Goal: Task Accomplishment & Management: Manage account settings

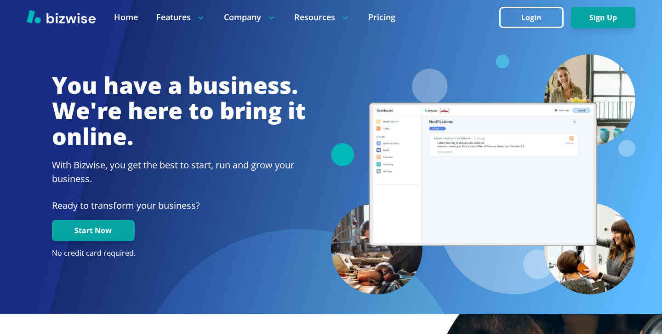
click at [523, 30] on div at bounding box center [331, 17] width 662 height 34
click at [531, 12] on button "Login" at bounding box center [531, 17] width 64 height 21
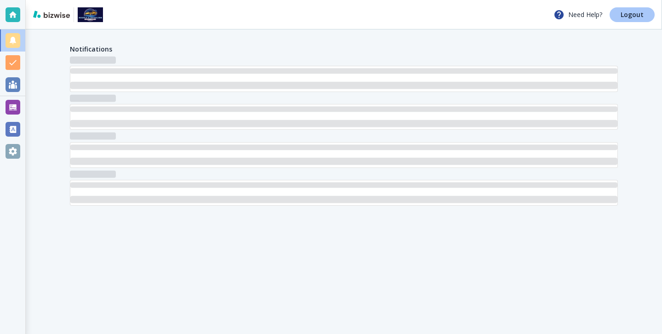
click at [640, 20] on link "Logout" at bounding box center [632, 14] width 45 height 15
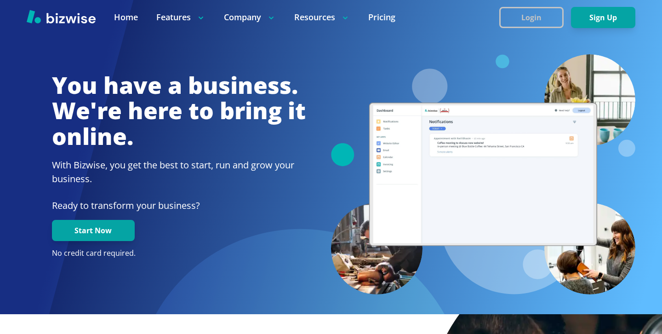
click at [509, 15] on button "Login" at bounding box center [531, 17] width 64 height 21
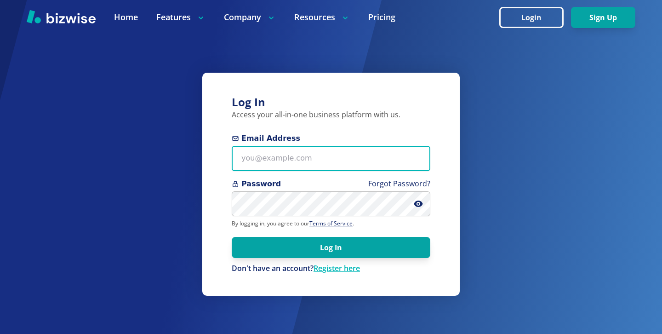
click at [304, 163] on input "Email Address" at bounding box center [331, 158] width 199 height 25
paste input "[EMAIL_ADDRESS][DOMAIN_NAME]"
type input "[EMAIL_ADDRESS][DOMAIN_NAME]"
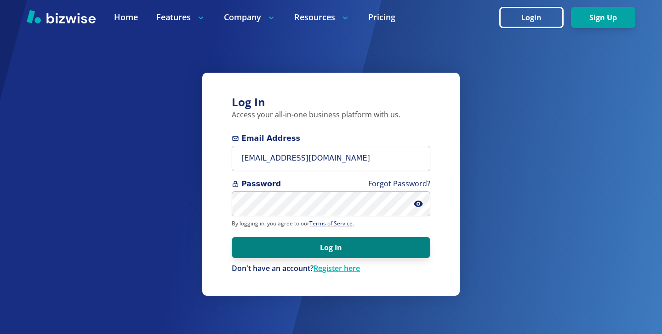
click at [266, 256] on button "Log In" at bounding box center [331, 247] width 199 height 21
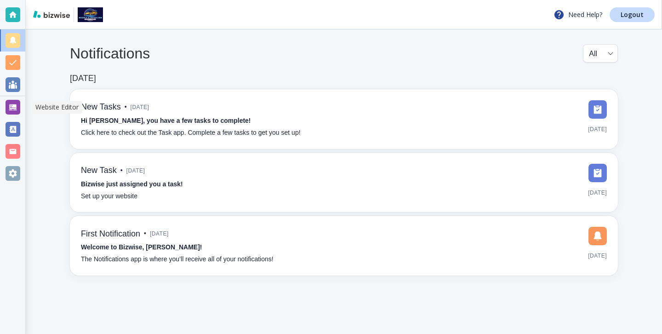
click at [3, 113] on div at bounding box center [12, 107] width 25 height 22
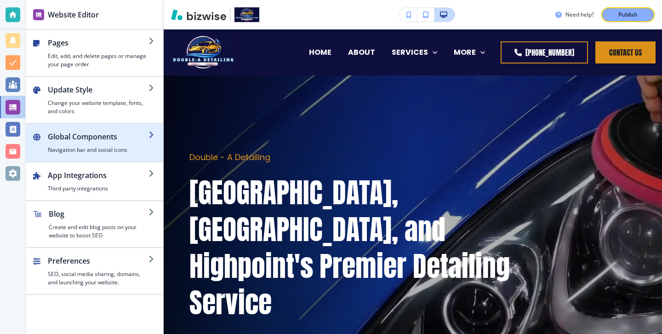
click at [109, 153] on h4 "Navigation bar and social icons" at bounding box center [98, 150] width 101 height 8
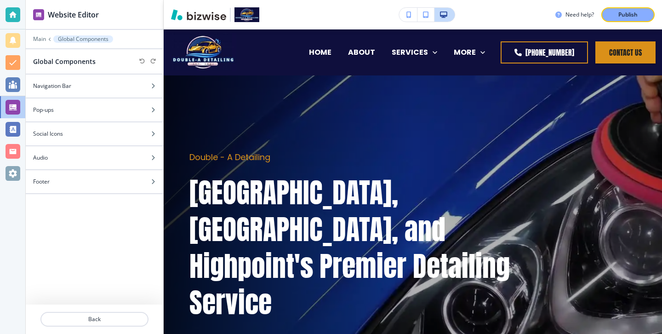
click at [35, 43] on div at bounding box center [94, 46] width 137 height 6
click at [36, 43] on div at bounding box center [94, 46] width 137 height 6
click at [38, 43] on div at bounding box center [94, 46] width 137 height 6
click at [41, 40] on p "Main" at bounding box center [39, 39] width 13 height 6
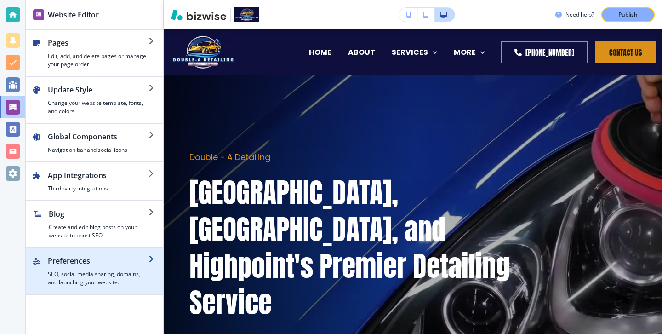
click at [98, 253] on div "button" at bounding box center [94, 251] width 137 height 7
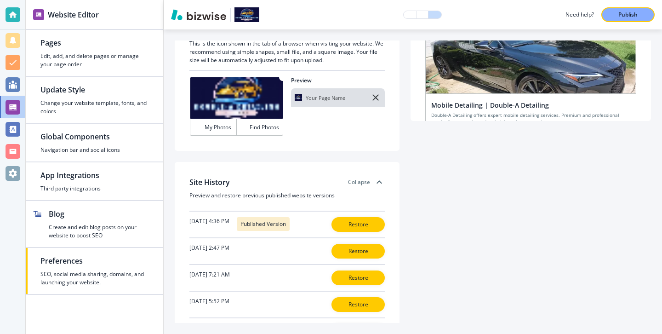
scroll to position [206, 0]
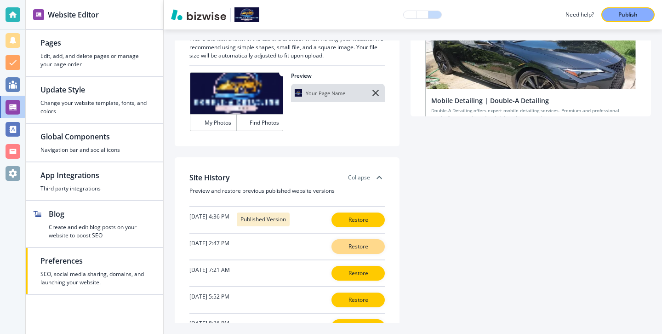
click at [342, 247] on button "Restore" at bounding box center [357, 246] width 53 height 15
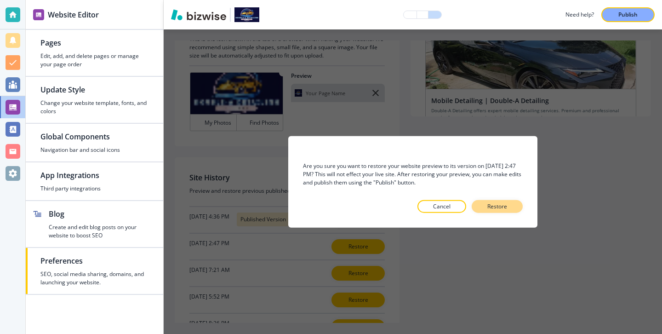
click at [510, 203] on button "Restore" at bounding box center [497, 206] width 51 height 13
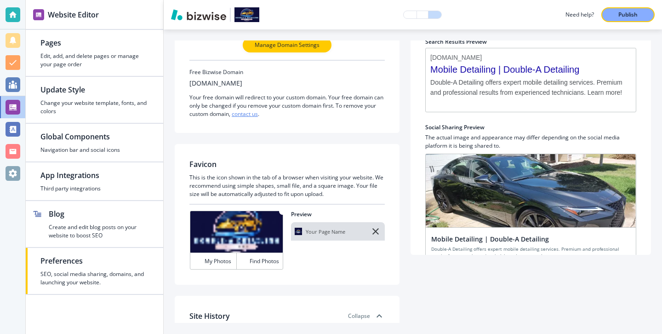
scroll to position [0, 0]
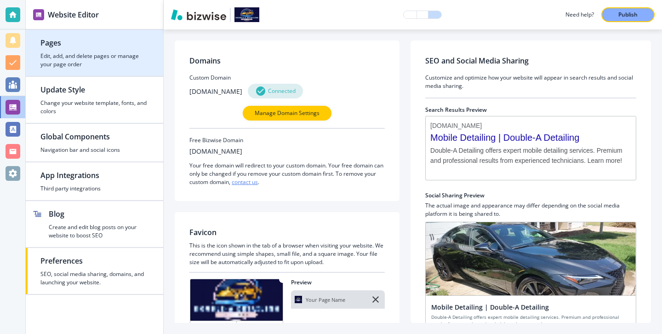
click at [147, 44] on h2 "Pages" at bounding box center [94, 42] width 108 height 11
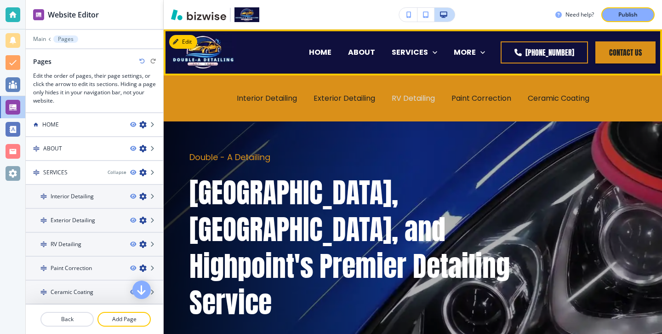
click at [406, 100] on p "RV Detailing" at bounding box center [413, 98] width 43 height 11
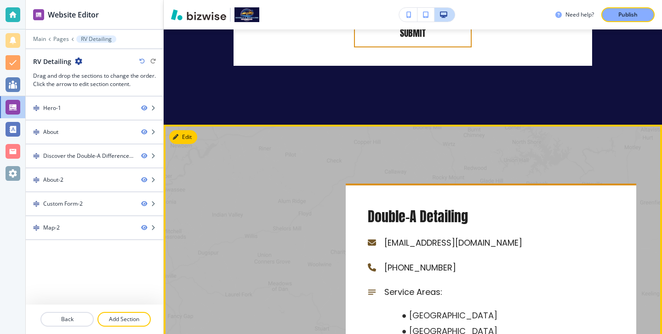
scroll to position [2932, 0]
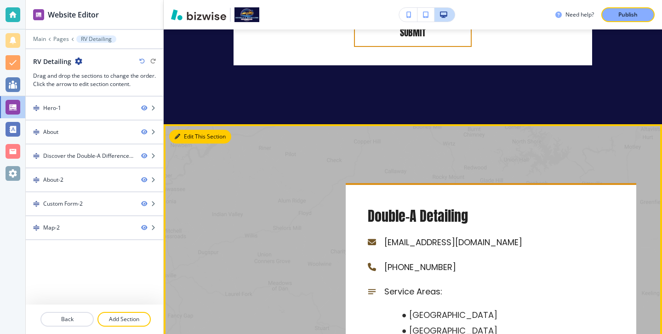
click at [181, 130] on button "Edit This Section" at bounding box center [200, 137] width 62 height 14
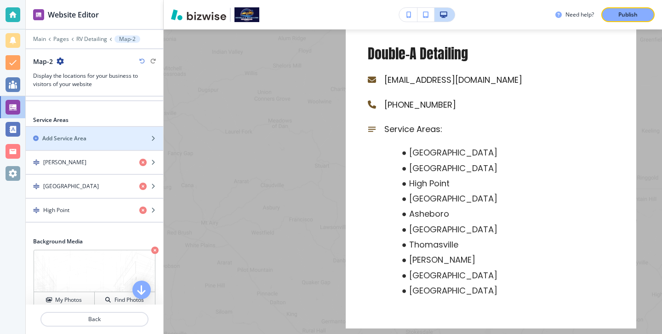
scroll to position [3094, 0]
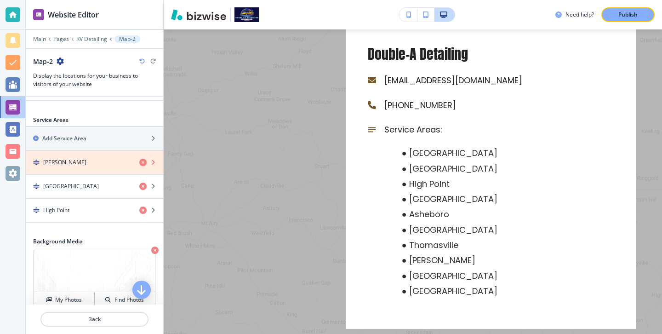
click at [143, 160] on icon "button" at bounding box center [142, 162] width 7 height 7
click at [143, 164] on icon "button" at bounding box center [142, 162] width 7 height 7
click at [143, 161] on icon "button" at bounding box center [142, 162] width 7 height 7
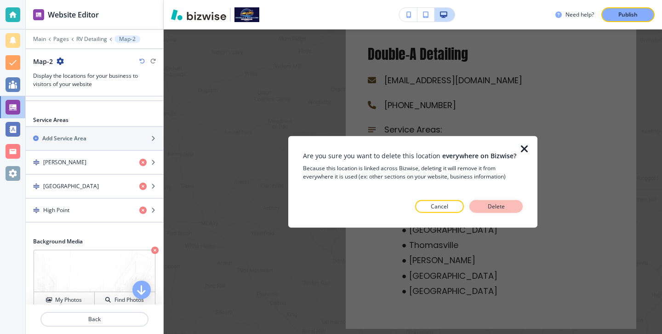
click at [484, 202] on button "Delete" at bounding box center [495, 206] width 53 height 13
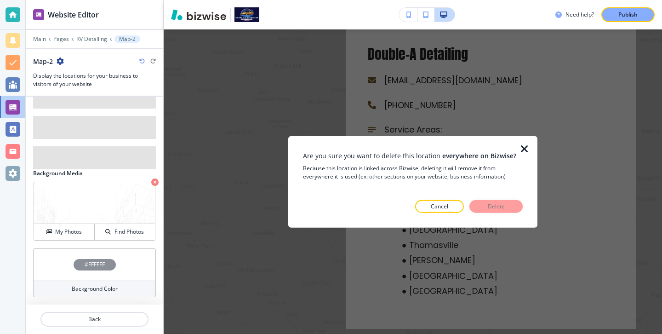
scroll to position [351, 0]
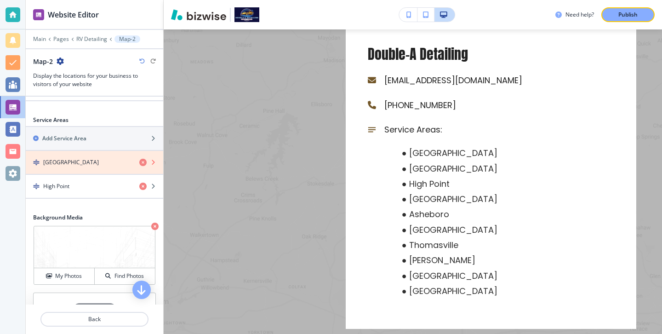
click at [141, 161] on icon "button" at bounding box center [142, 162] width 7 height 7
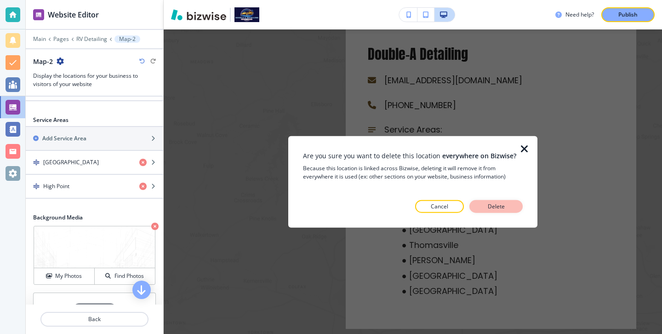
click at [487, 207] on p "Delete" at bounding box center [496, 206] width 22 height 8
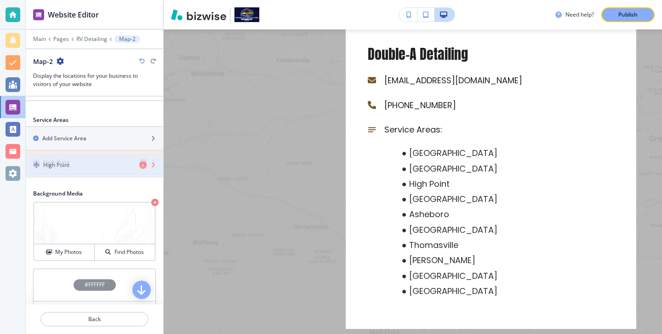
click at [143, 160] on div "High Point" at bounding box center [94, 162] width 137 height 23
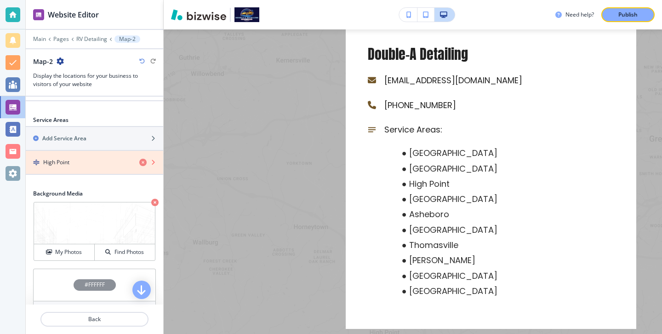
click at [143, 164] on icon "button" at bounding box center [142, 162] width 7 height 7
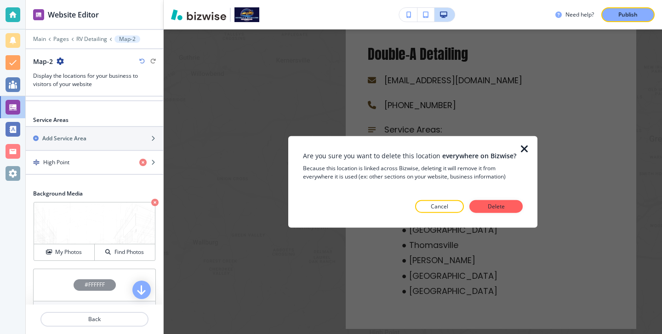
click at [510, 199] on div "Are you sure you want to delete this location everywhere on Bizwise? Because th…" at bounding box center [413, 182] width 220 height 62
click at [510, 205] on button "Delete" at bounding box center [495, 206] width 53 height 13
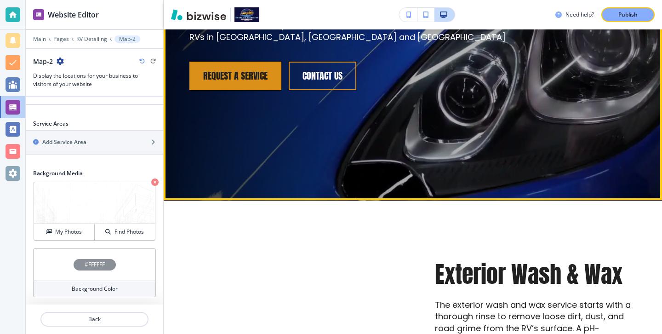
scroll to position [0, 0]
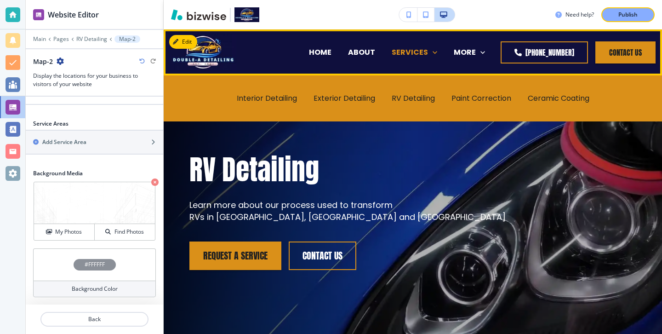
click at [392, 50] on p "SERVICES" at bounding box center [410, 52] width 36 height 11
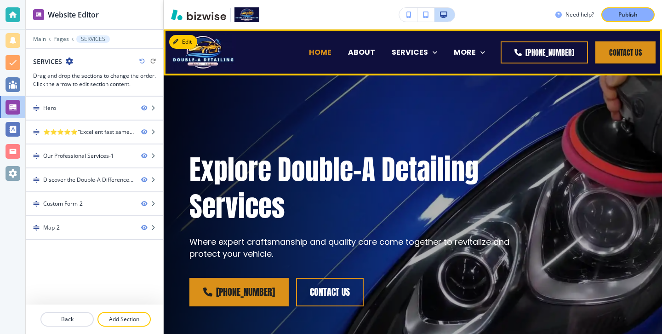
click at [309, 56] on p "HOME" at bounding box center [320, 52] width 23 height 11
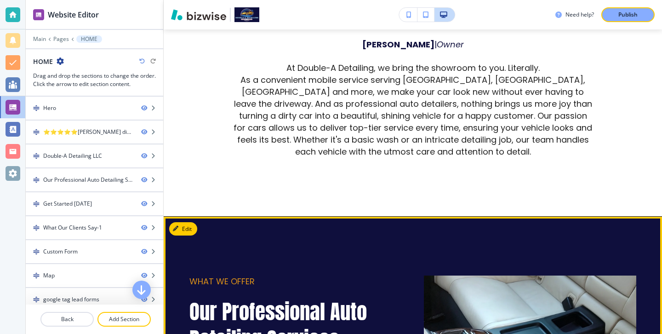
scroll to position [618, 0]
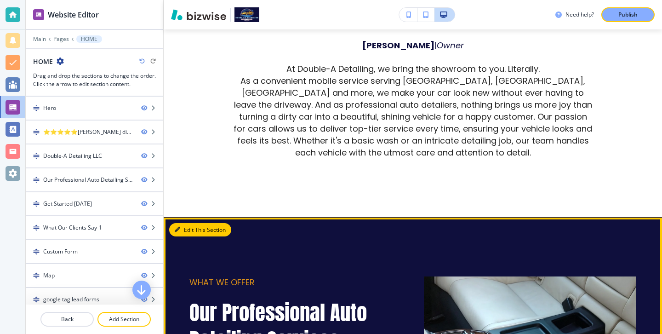
click at [185, 223] on button "Edit This Section" at bounding box center [200, 230] width 62 height 14
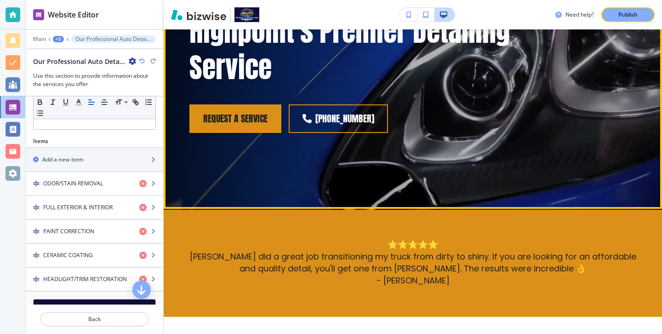
scroll to position [0, 0]
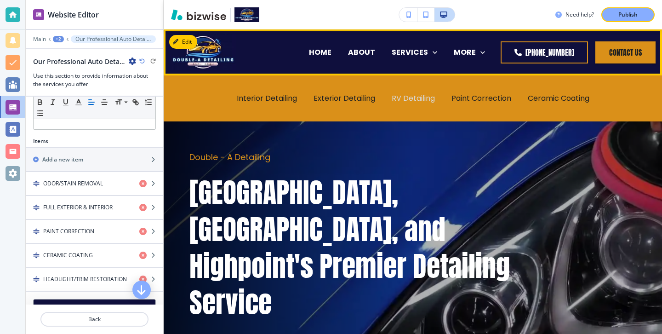
click at [406, 103] on p "RV Detailing" at bounding box center [413, 98] width 43 height 11
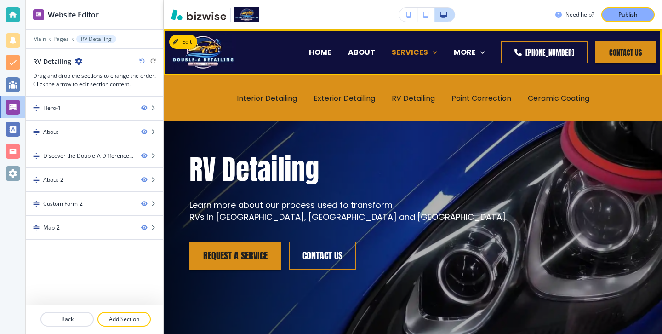
click at [392, 54] on p "SERVICES" at bounding box center [410, 52] width 36 height 11
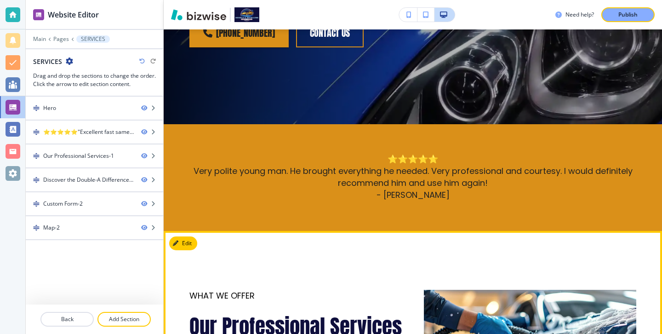
scroll to position [184, 0]
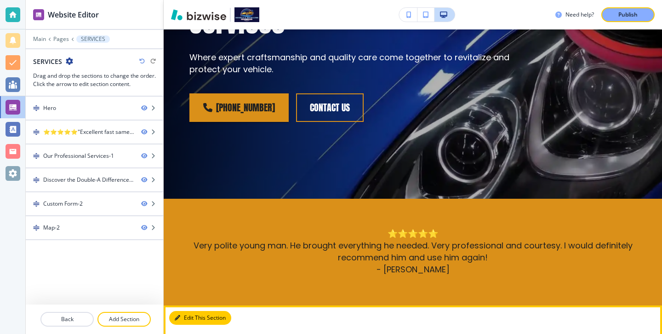
click at [184, 312] on button "Edit This Section" at bounding box center [200, 318] width 62 height 14
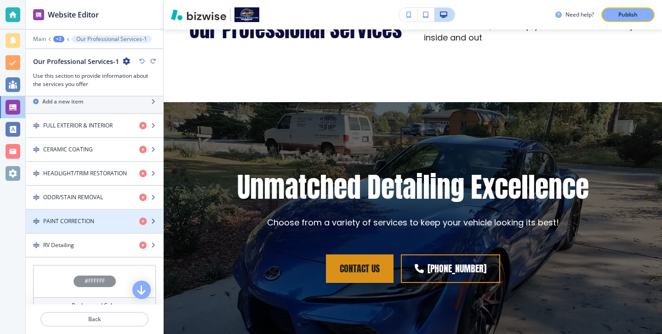
scroll to position [302, 0]
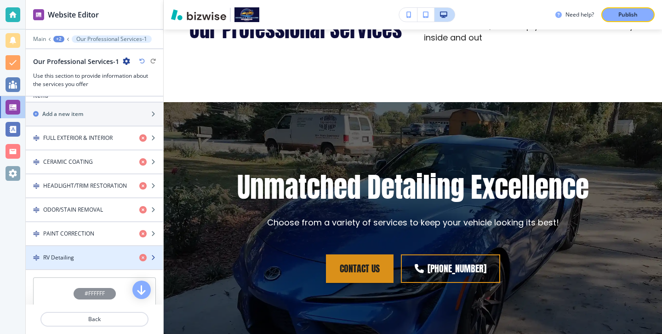
click at [65, 257] on h4 "RV Detailing" at bounding box center [58, 257] width 31 height 8
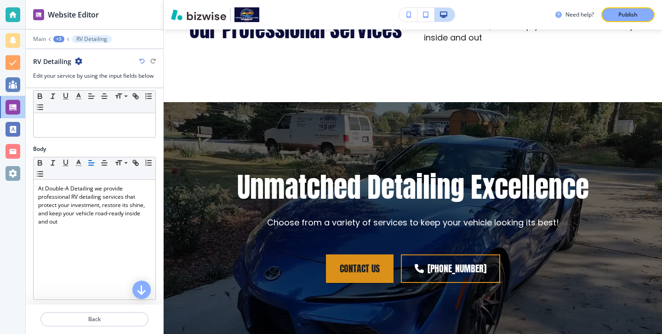
scroll to position [84, 0]
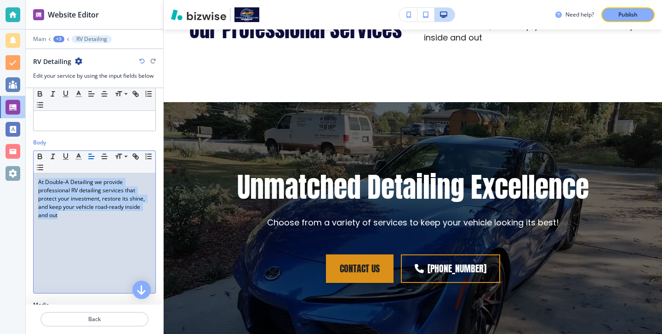
drag, startPoint x: 91, startPoint y: 243, endPoint x: 33, endPoint y: 179, distance: 86.0
click at [34, 179] on div "At Double-A Detailing we provide professional RV detailing services that protec…" at bounding box center [95, 233] width 122 height 120
copy p "At Double-A Detailing we provide professional RV detailing services that protec…"
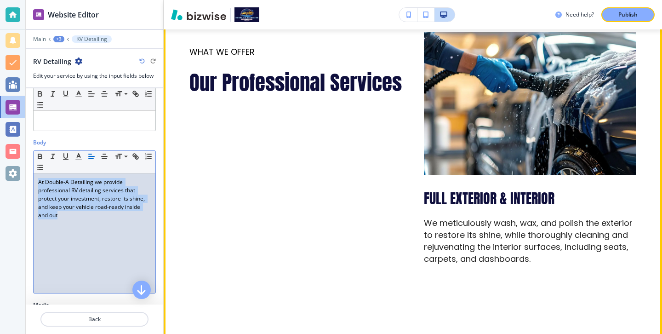
scroll to position [0, 0]
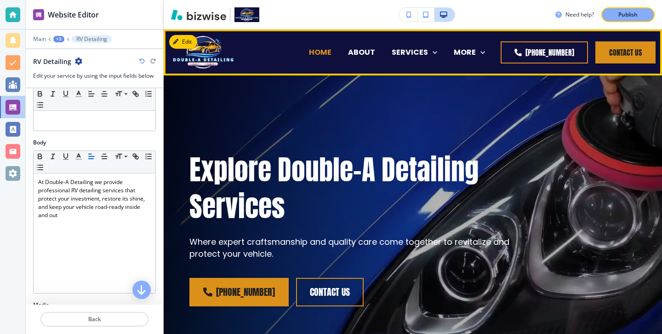
click at [309, 54] on p "HOME" at bounding box center [320, 52] width 23 height 11
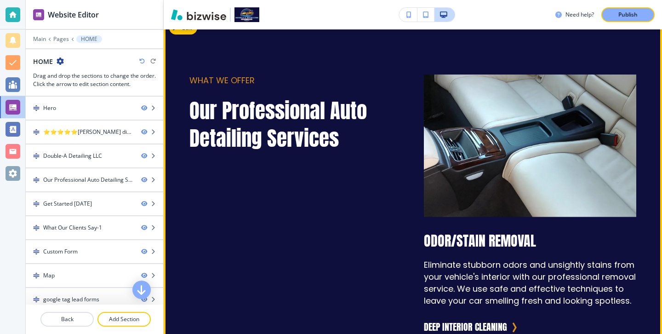
scroll to position [779, 0]
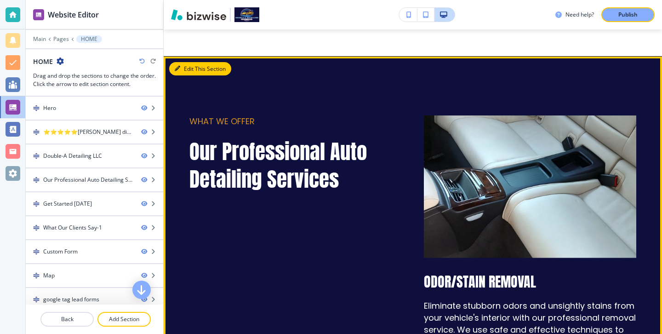
click at [188, 62] on button "Edit This Section" at bounding box center [200, 69] width 62 height 14
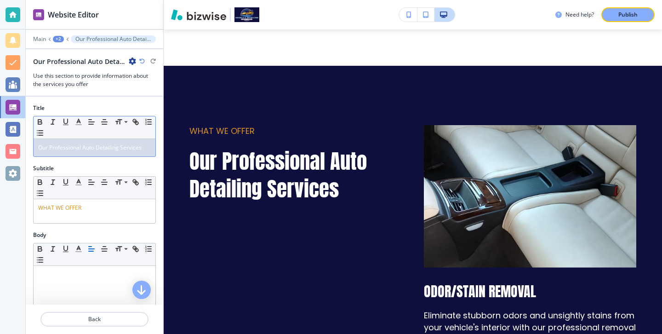
scroll to position [210, 0]
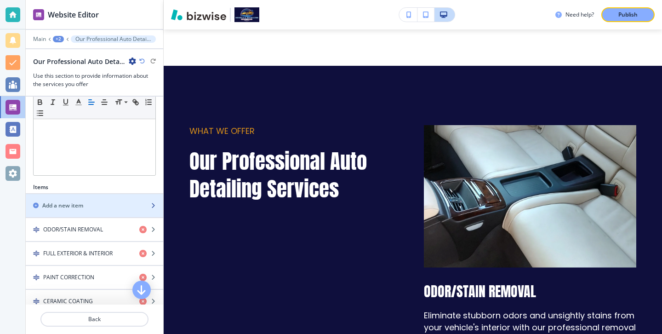
click at [125, 210] on div "button" at bounding box center [94, 213] width 137 height 7
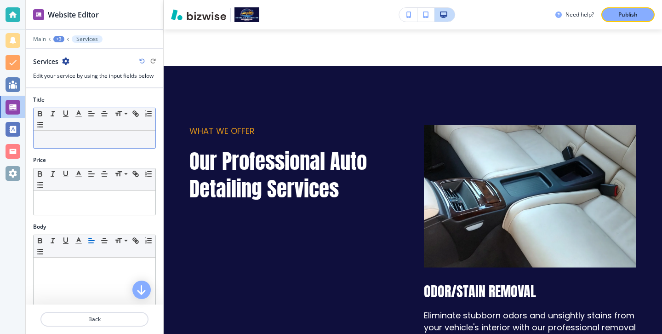
click at [97, 139] on p at bounding box center [94, 139] width 113 height 8
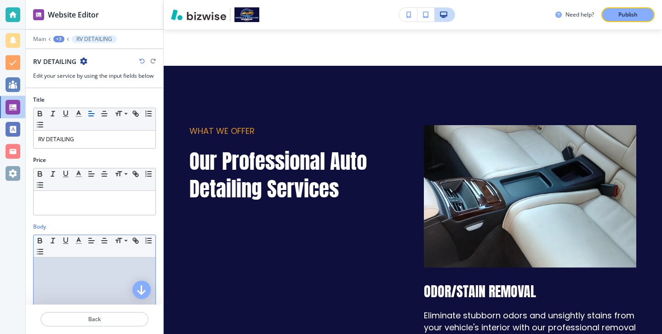
click at [89, 271] on div at bounding box center [95, 317] width 122 height 120
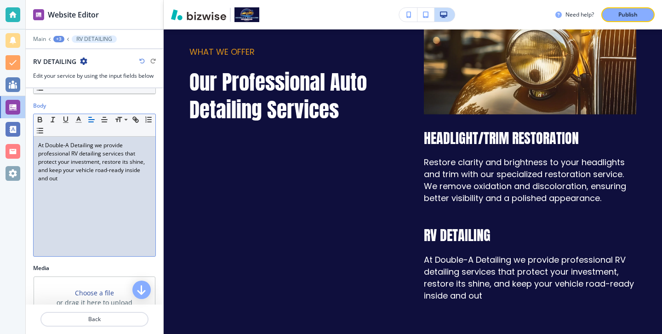
scroll to position [196, 0]
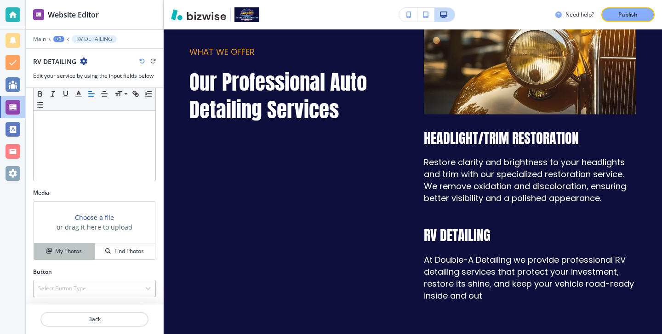
click at [74, 246] on button "My Photos" at bounding box center [64, 251] width 61 height 16
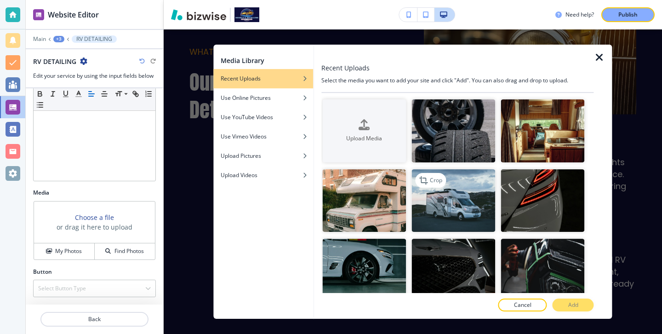
click at [446, 199] on img "button" at bounding box center [454, 200] width 84 height 63
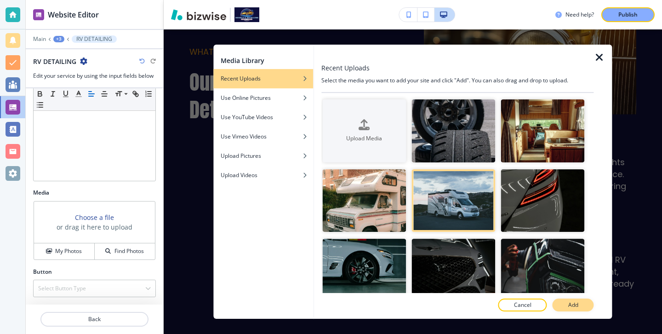
click at [574, 301] on p "Add" at bounding box center [573, 305] width 10 height 8
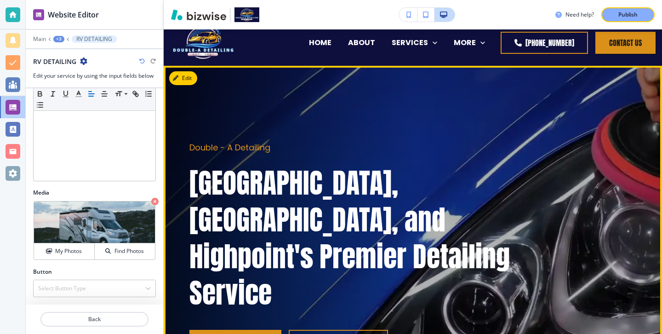
scroll to position [0, 0]
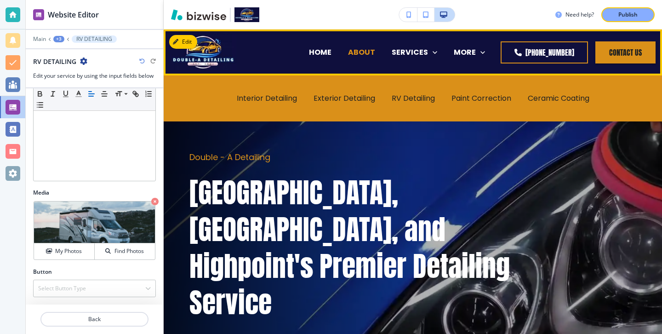
click at [348, 51] on p "ABOUT" at bounding box center [361, 52] width 27 height 11
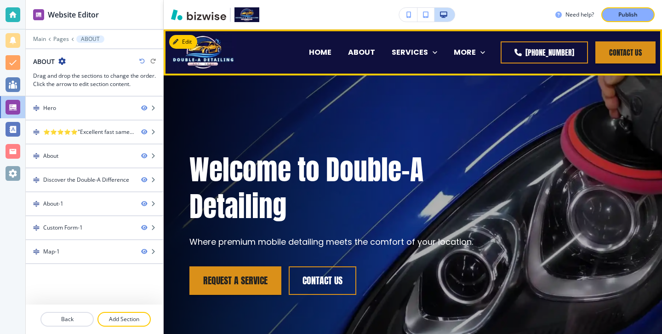
click at [323, 84] on p "TESTIMONIALS" at bounding box center [296, 89] width 56 height 11
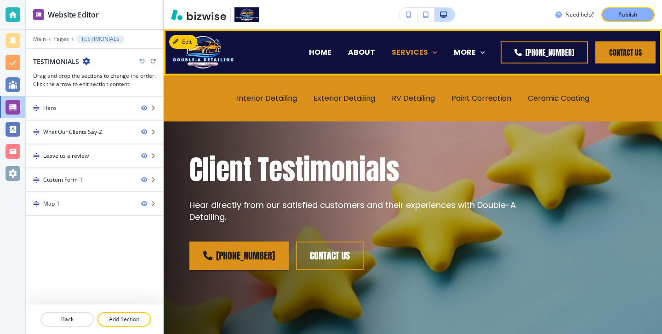
click at [392, 50] on p "SERVICES" at bounding box center [410, 52] width 36 height 11
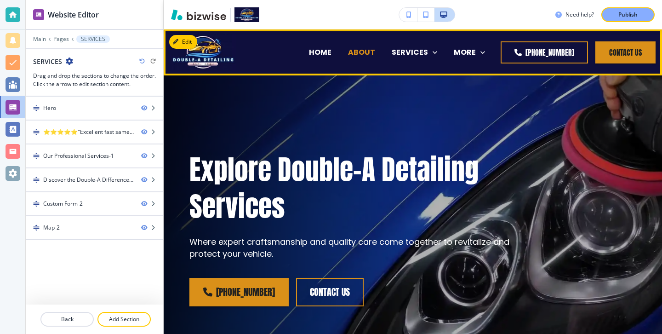
click at [348, 56] on p "ABOUT" at bounding box center [361, 52] width 27 height 11
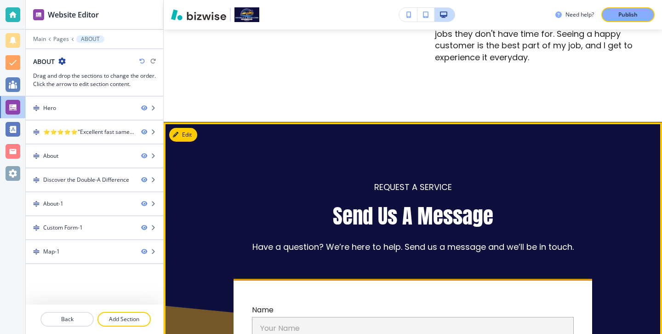
scroll to position [989, 0]
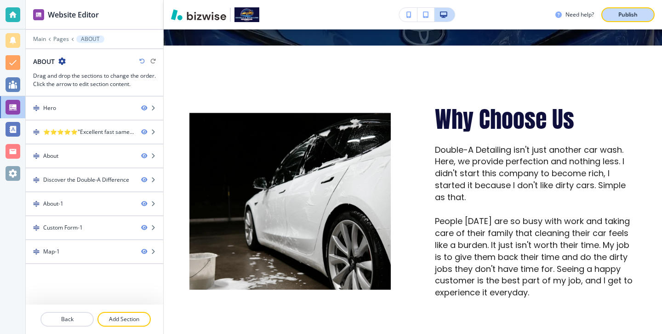
click at [623, 15] on p "Publish" at bounding box center [627, 15] width 19 height 8
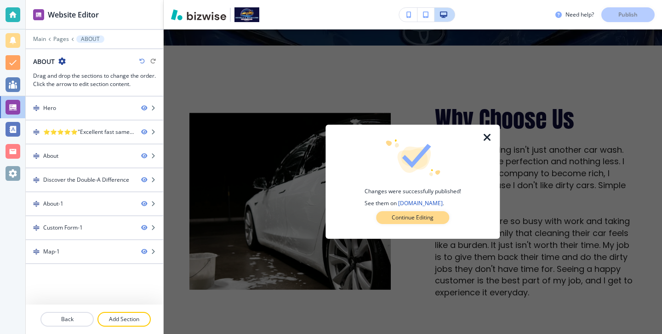
click at [389, 215] on button "Continue Editing" at bounding box center [412, 217] width 73 height 13
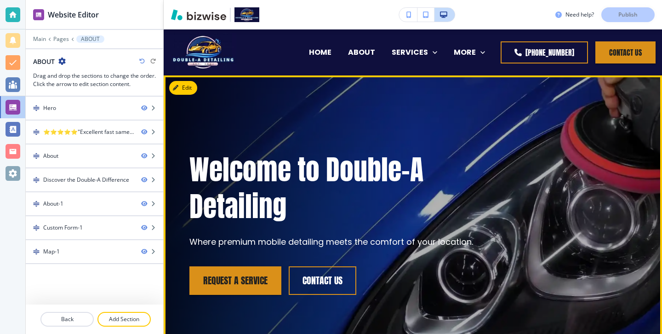
scroll to position [1, 0]
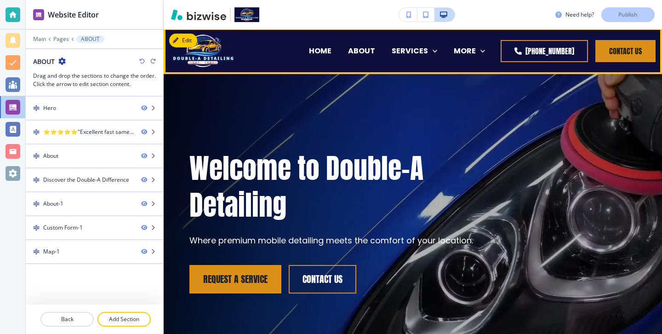
click at [301, 54] on div "HOME" at bounding box center [320, 51] width 39 height 11
click at [309, 52] on p "HOME" at bounding box center [320, 51] width 23 height 11
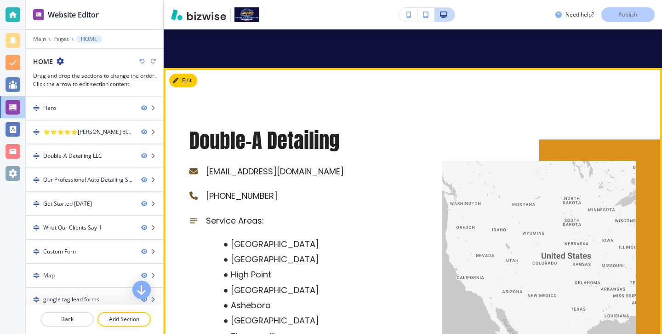
scroll to position [3644, 0]
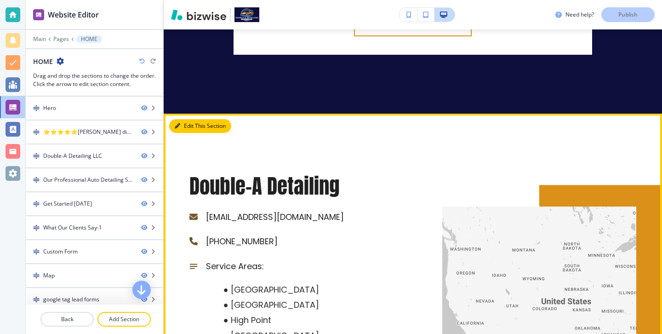
click at [190, 119] on button "Edit This Section" at bounding box center [200, 126] width 62 height 14
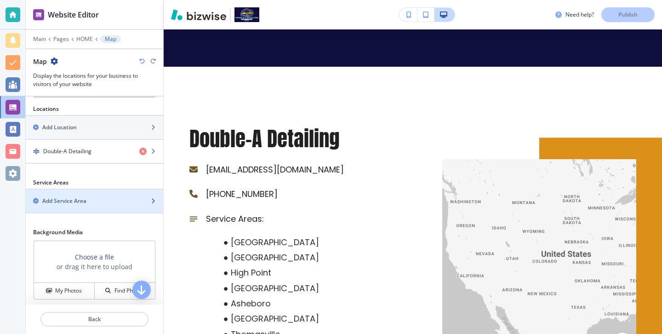
scroll to position [277, 0]
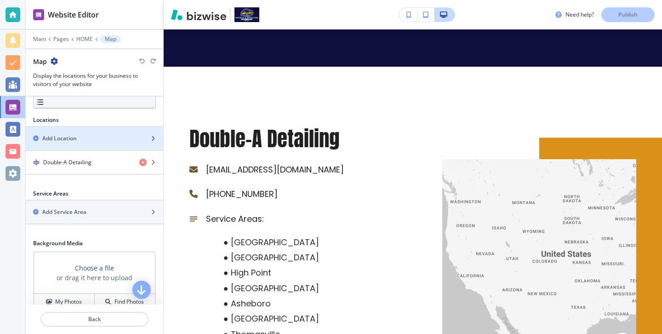
click at [104, 131] on div "button" at bounding box center [94, 130] width 137 height 7
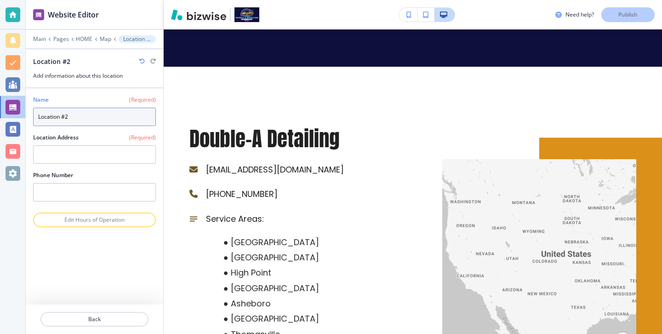
click at [104, 123] on input "Location #2" at bounding box center [94, 117] width 123 height 18
type input "L"
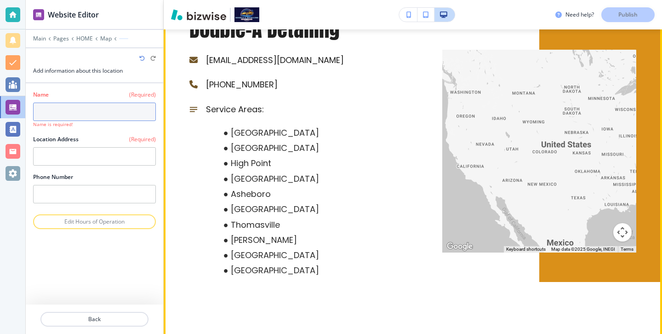
scroll to position [3801, 0]
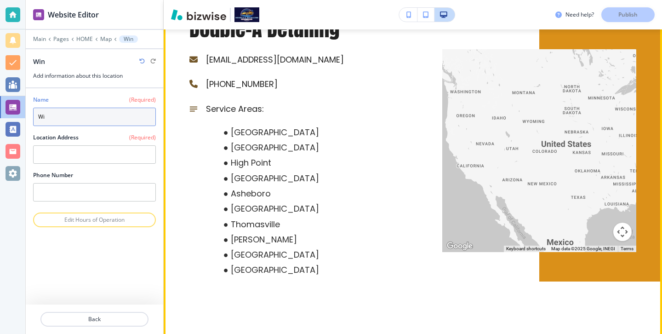
type input "W"
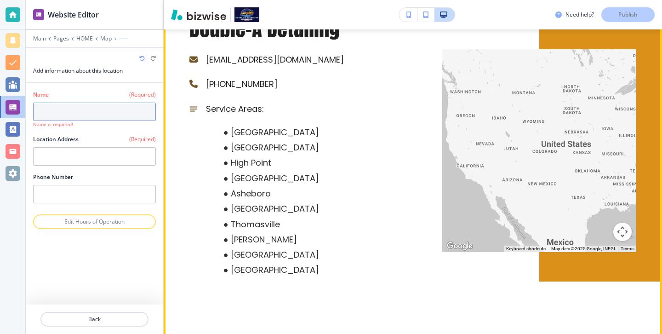
type input "w"
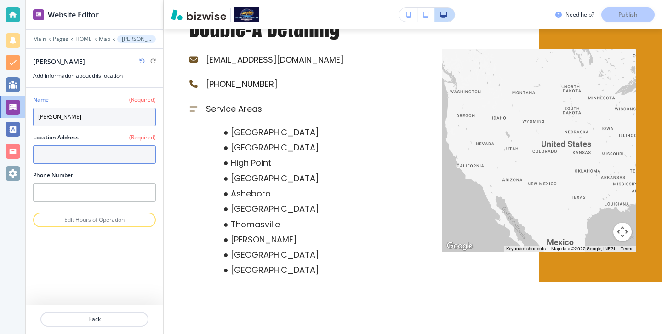
type input "Winston Salem"
click at [104, 160] on textarea at bounding box center [94, 154] width 123 height 18
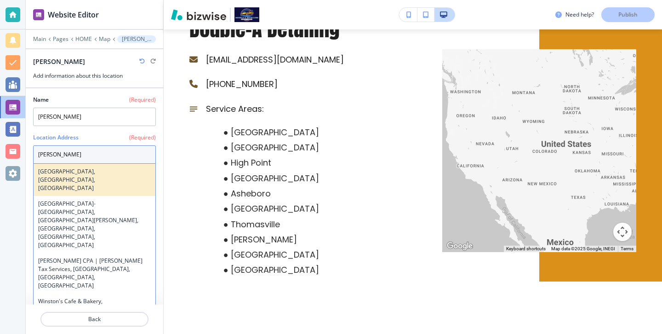
click at [54, 173] on h4 "Winston-Salem, NC, USA" at bounding box center [94, 179] width 113 height 25
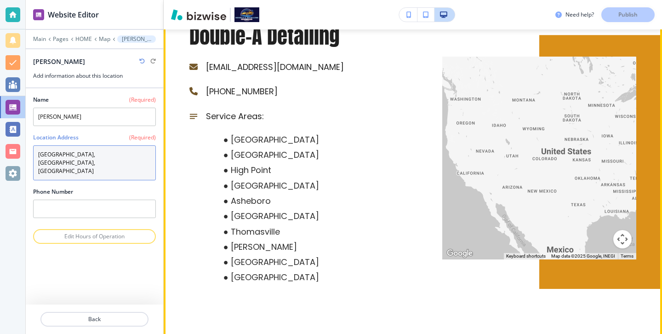
scroll to position [3716, 0]
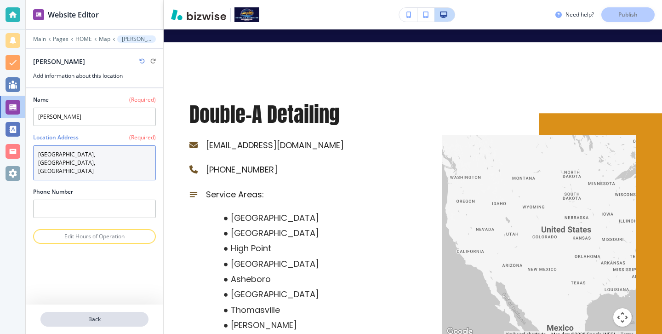
type textarea "Winston-Salem, NC, USA"
click at [139, 315] on p "Back" at bounding box center [94, 319] width 106 height 8
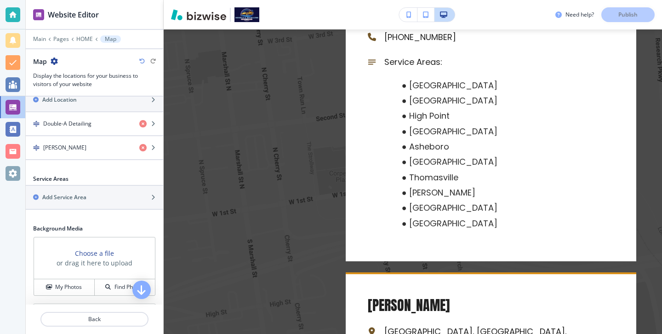
scroll to position [309, 0]
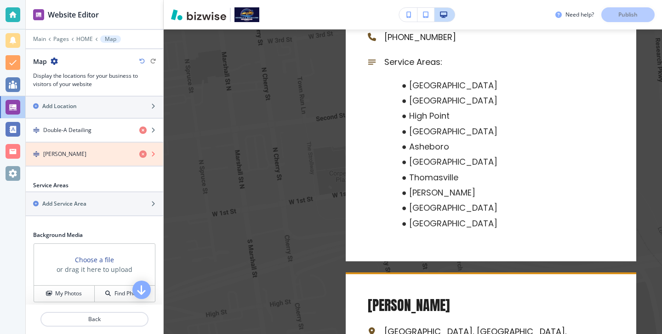
click at [141, 154] on icon "button" at bounding box center [142, 153] width 7 height 7
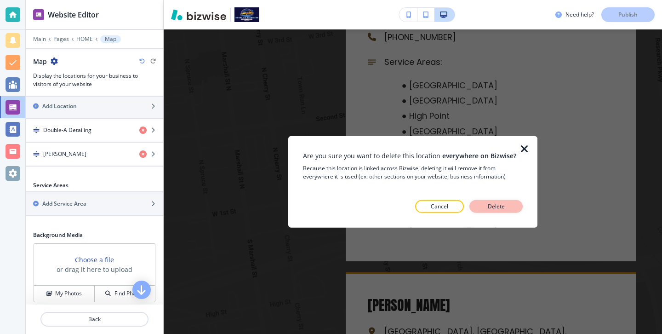
click at [480, 203] on button "Delete" at bounding box center [495, 206] width 53 height 13
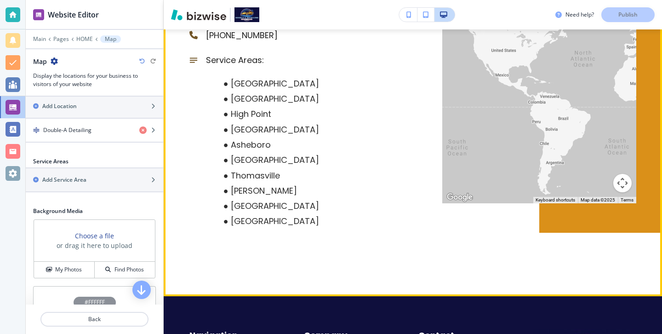
scroll to position [3869, 0]
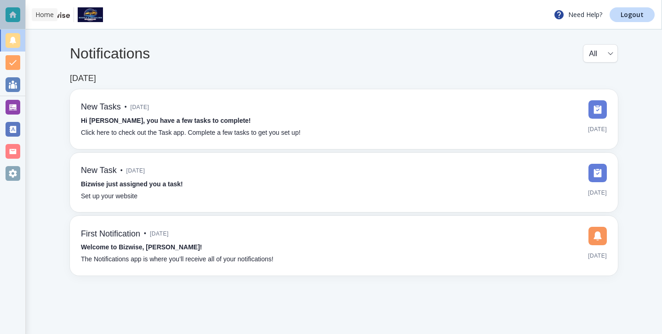
click at [9, 10] on div at bounding box center [13, 14] width 15 height 15
click at [625, 10] on link "Logout" at bounding box center [632, 14] width 45 height 15
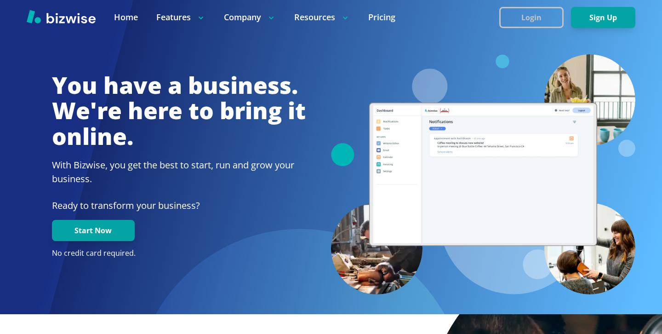
click at [529, 11] on button "Login" at bounding box center [531, 17] width 64 height 21
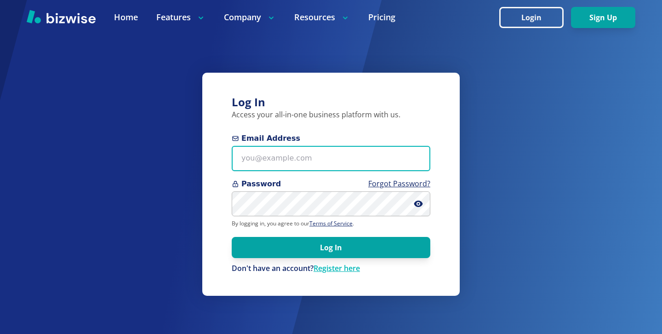
click at [341, 167] on input "Email Address" at bounding box center [331, 158] width 199 height 25
paste input "djbarnes2122@gmail.com"
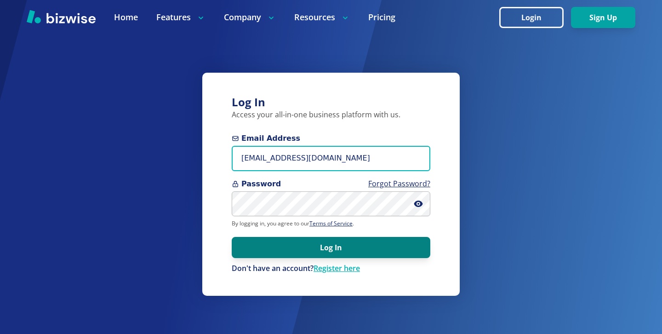
type input "djbarnes2122@gmail.com"
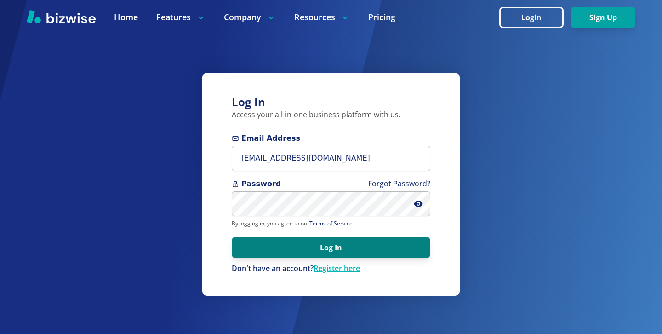
click at [260, 241] on button "Log In" at bounding box center [331, 247] width 199 height 21
